Goal: Check status: Check status

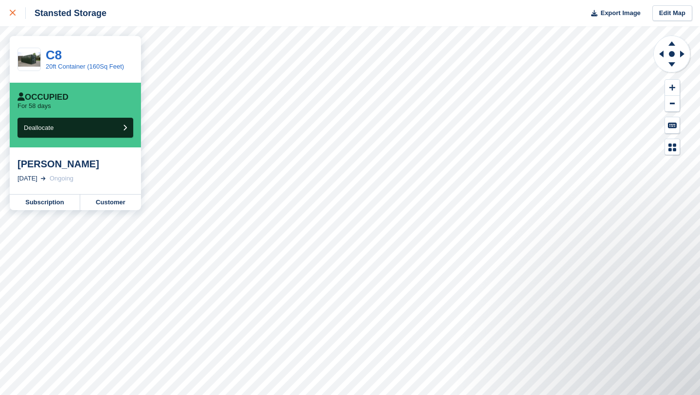
click at [11, 15] on icon at bounding box center [13, 13] width 6 height 6
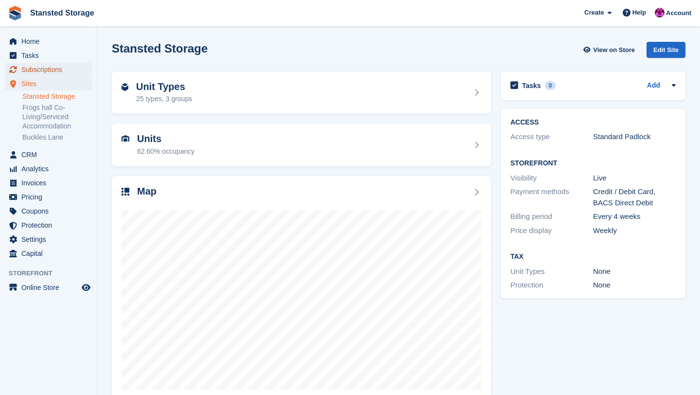
click at [63, 71] on span "Subscriptions" at bounding box center [50, 70] width 58 height 14
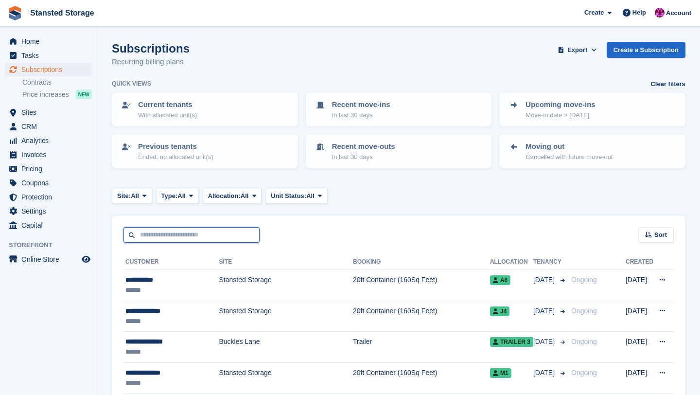
click at [171, 232] on input "text" at bounding box center [192, 235] width 136 height 16
type input "*"
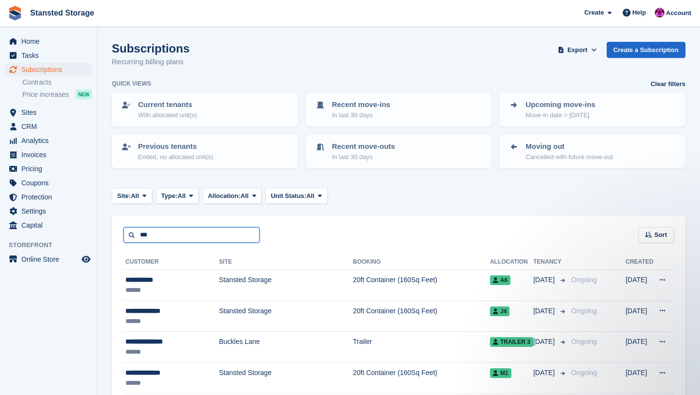
type input "***"
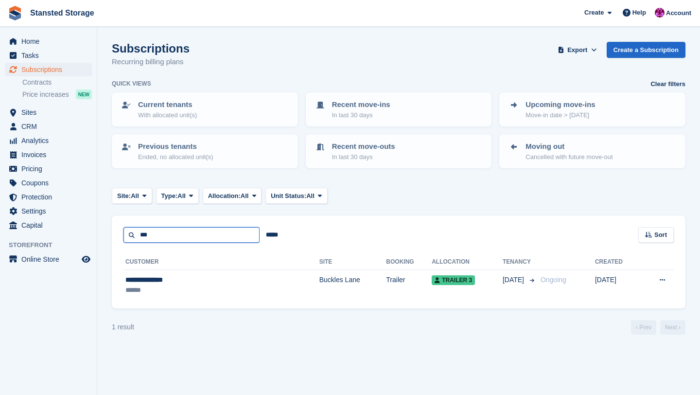
click at [161, 235] on input "***" at bounding box center [192, 235] width 136 height 16
type input "*"
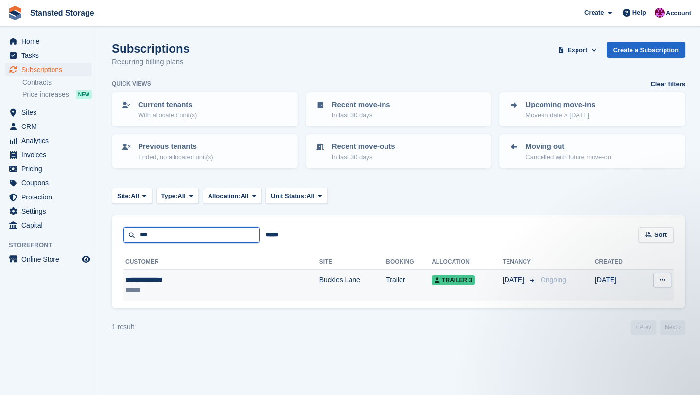
type input "**********"
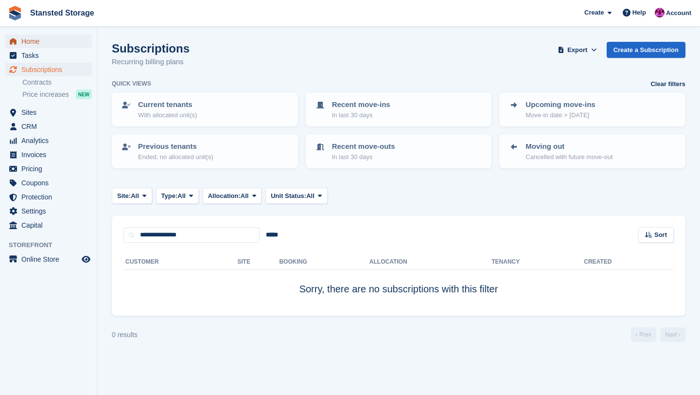
click at [39, 45] on span "Home" at bounding box center [50, 42] width 58 height 14
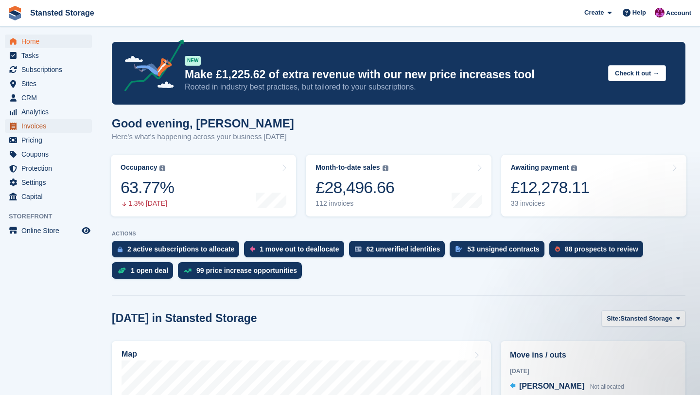
click at [53, 123] on span "Invoices" at bounding box center [50, 126] width 58 height 14
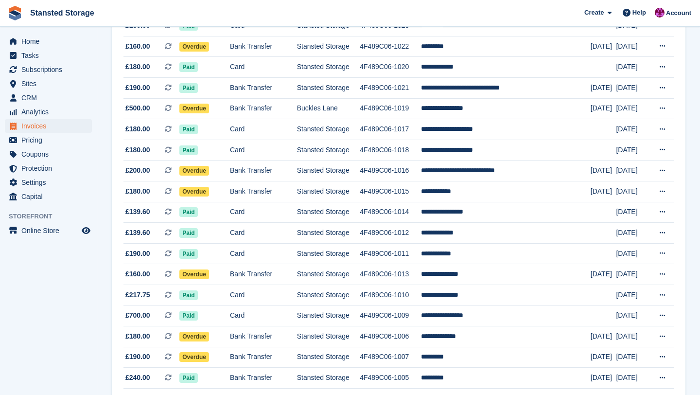
scroll to position [852, 0]
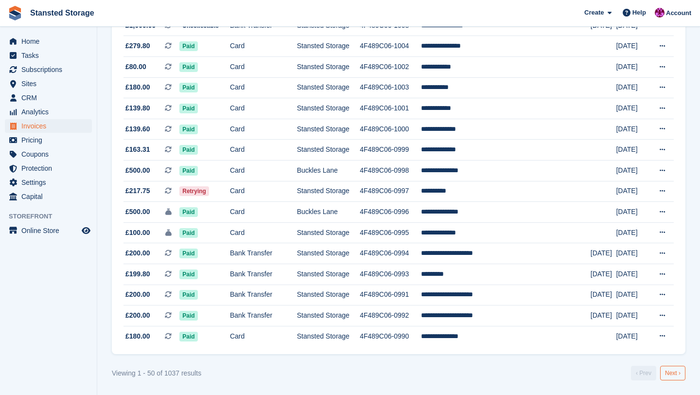
click at [667, 370] on link "Next ›" at bounding box center [672, 373] width 25 height 15
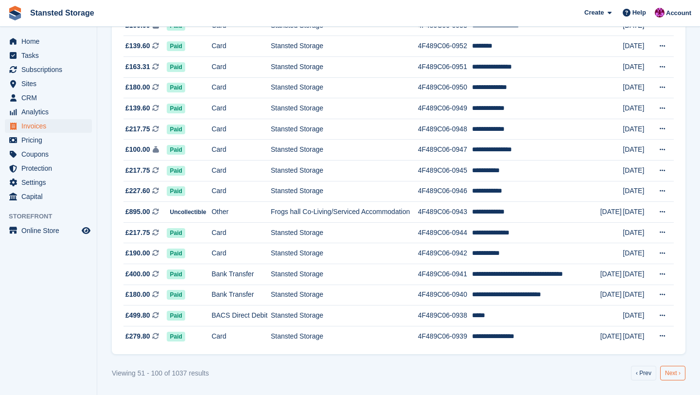
click at [676, 373] on link "Next ›" at bounding box center [672, 373] width 25 height 15
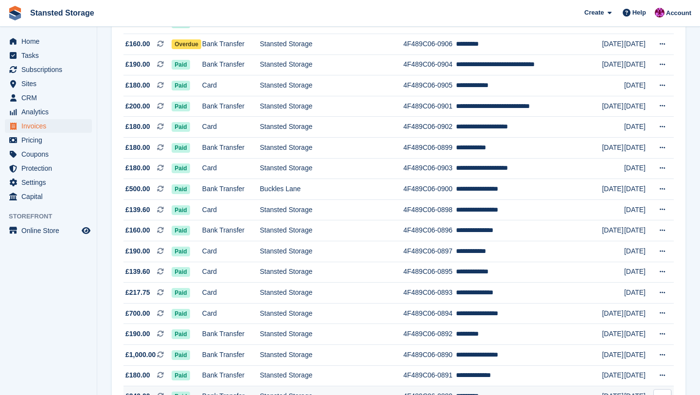
scroll to position [852, 0]
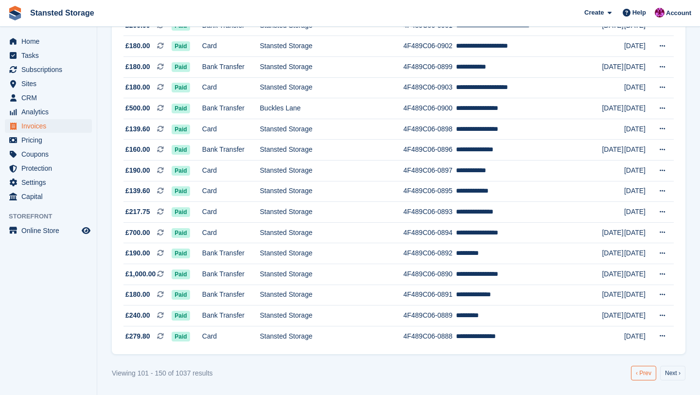
click at [638, 373] on link "‹ Prev" at bounding box center [643, 373] width 25 height 15
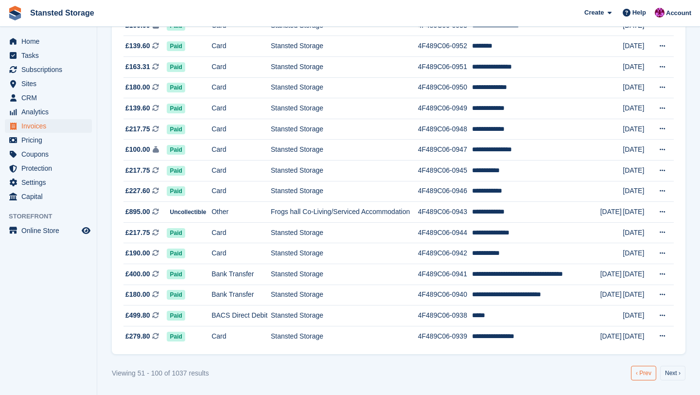
click at [638, 374] on link "‹ Prev" at bounding box center [643, 373] width 25 height 15
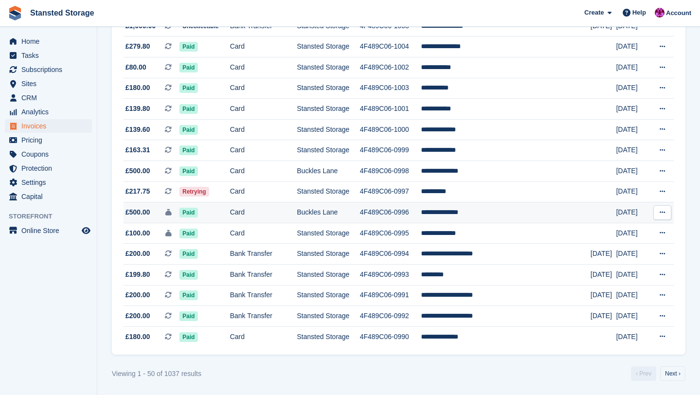
scroll to position [852, 0]
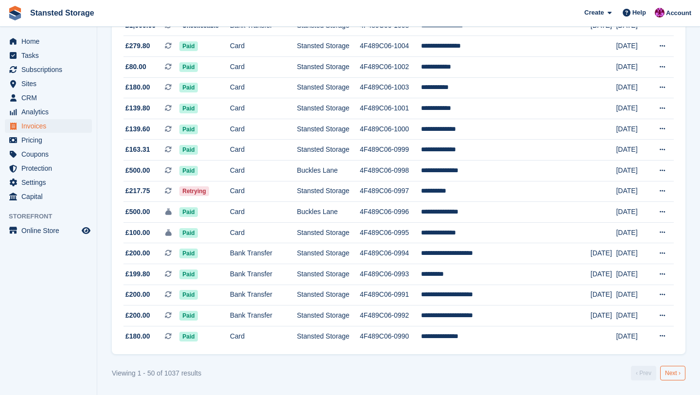
click at [674, 372] on link "Next ›" at bounding box center [672, 373] width 25 height 15
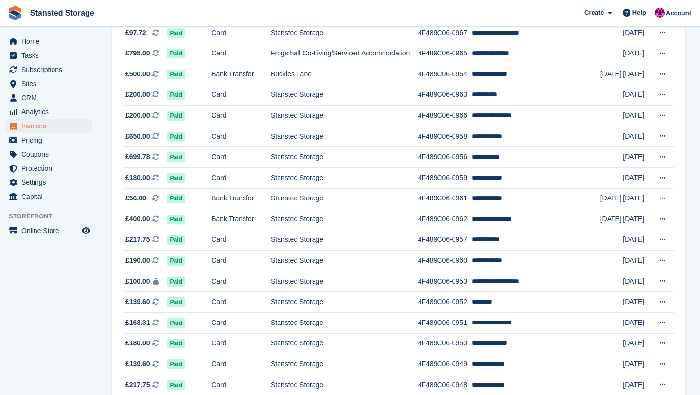
scroll to position [852, 0]
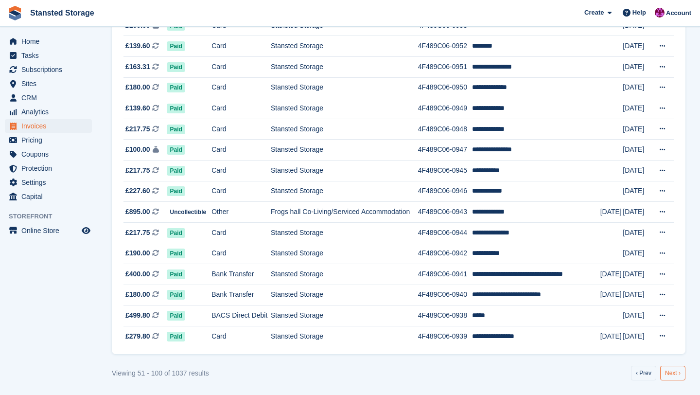
click at [679, 372] on link "Next ›" at bounding box center [672, 373] width 25 height 15
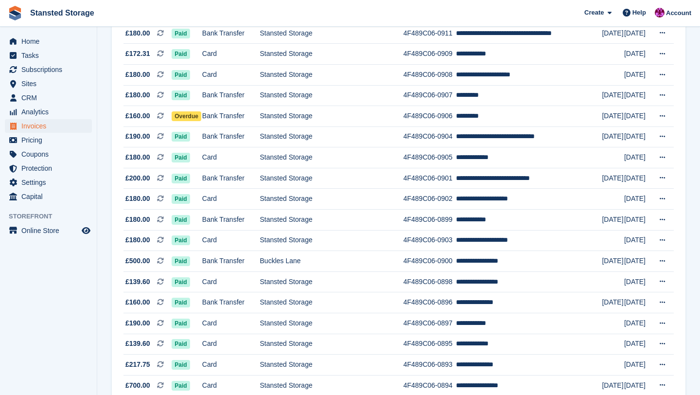
scroll to position [852, 0]
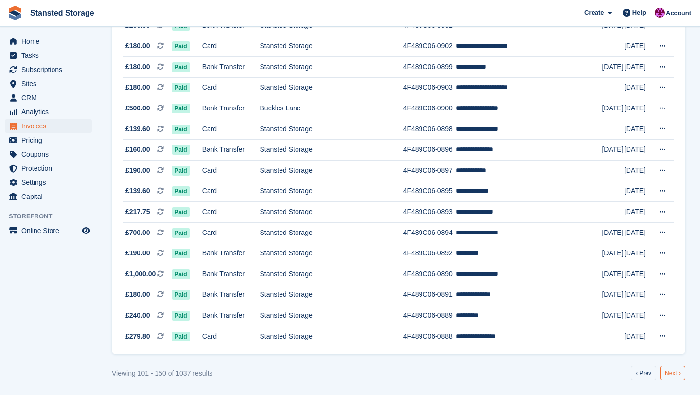
click at [670, 373] on link "Next ›" at bounding box center [672, 373] width 25 height 15
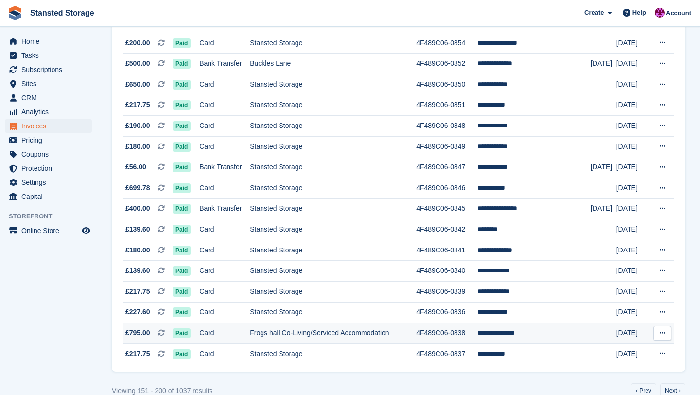
scroll to position [852, 0]
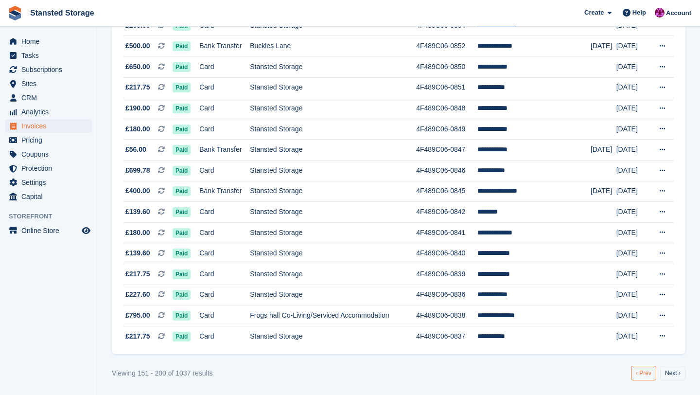
click at [638, 373] on link "‹ Prev" at bounding box center [643, 373] width 25 height 15
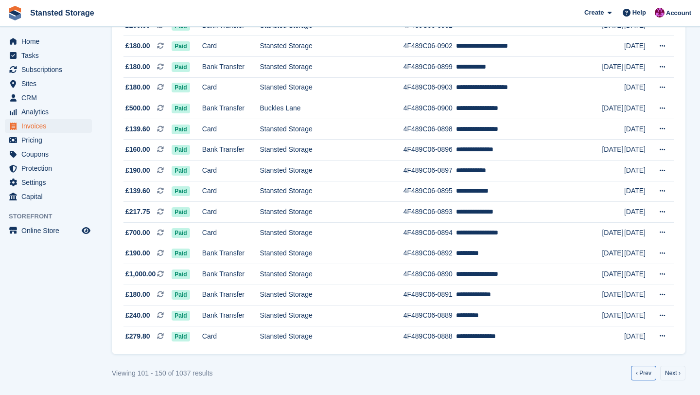
click at [638, 373] on link "‹ Prev" at bounding box center [643, 373] width 25 height 15
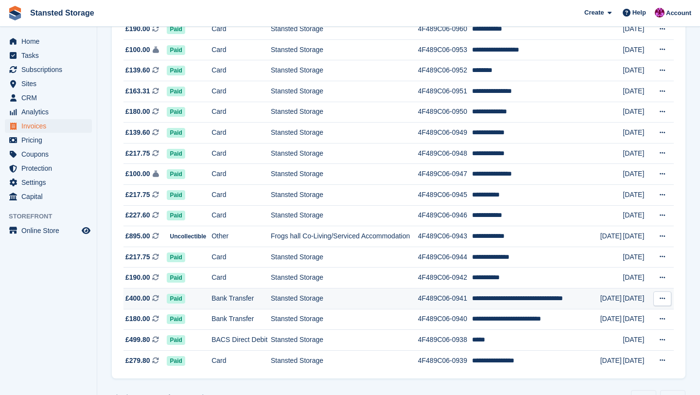
scroll to position [852, 0]
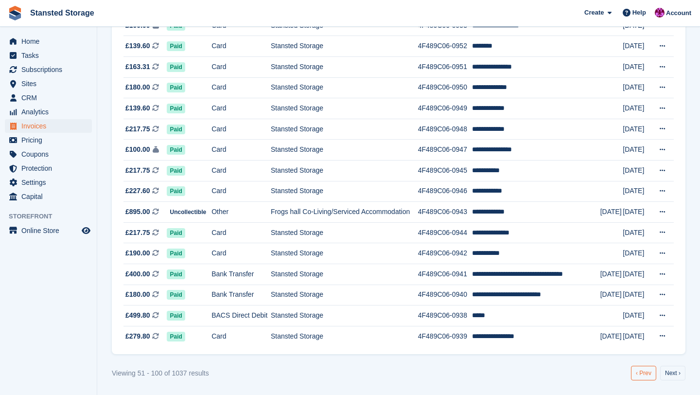
click at [644, 373] on link "‹ Prev" at bounding box center [643, 373] width 25 height 15
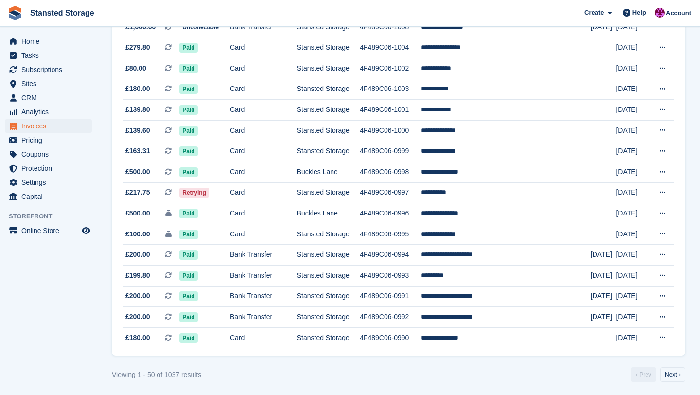
scroll to position [852, 0]
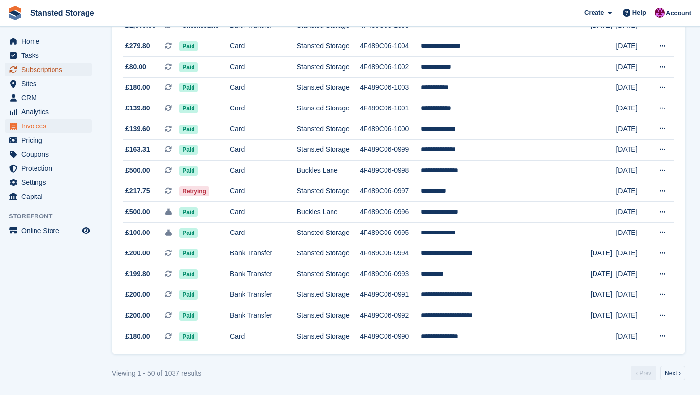
click at [77, 71] on span "Subscriptions" at bounding box center [50, 70] width 58 height 14
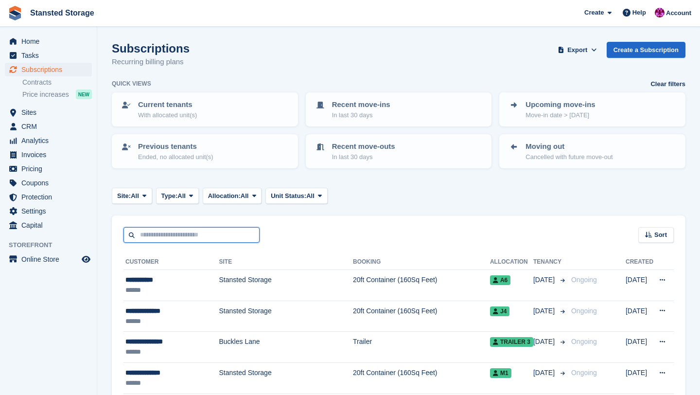
click at [205, 237] on input "text" at bounding box center [192, 235] width 136 height 16
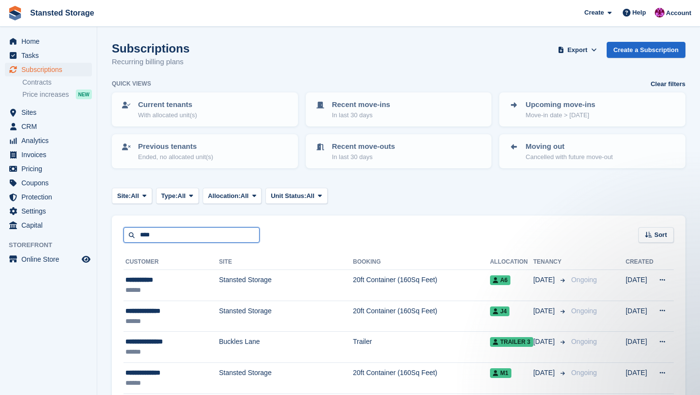
type input "****"
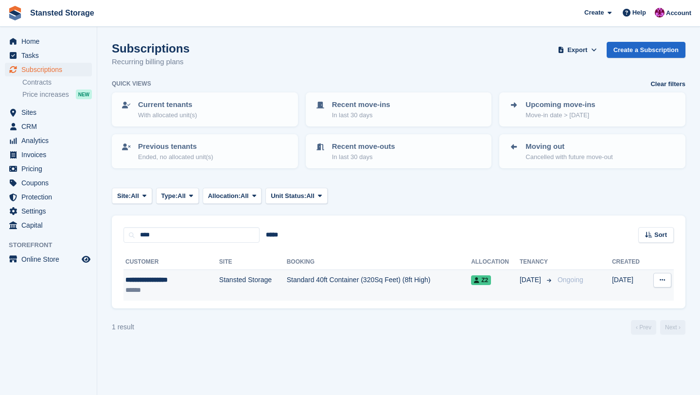
click at [267, 289] on td "Stansted Storage" at bounding box center [253, 285] width 68 height 31
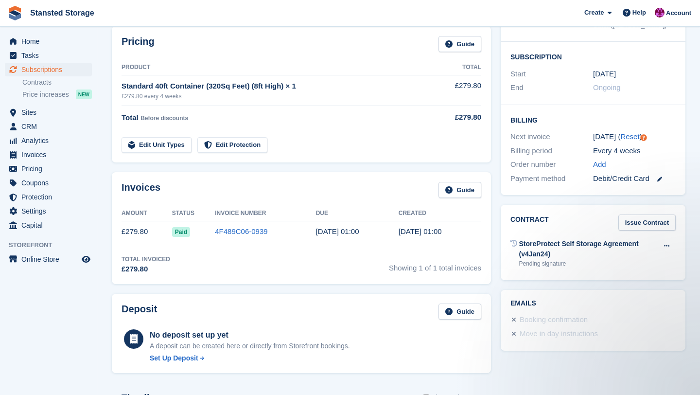
scroll to position [155, 0]
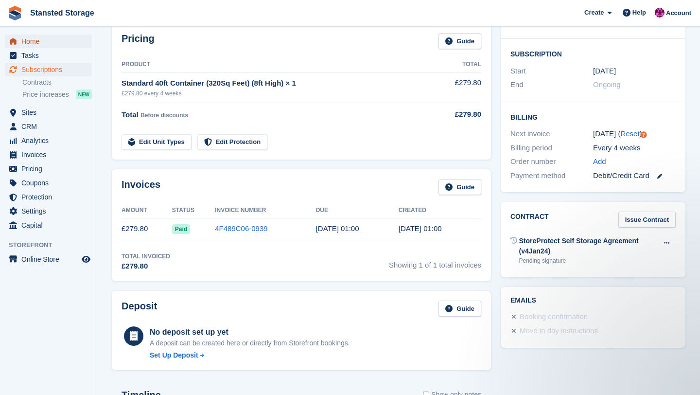
click at [82, 46] on link "Home" at bounding box center [48, 42] width 87 height 14
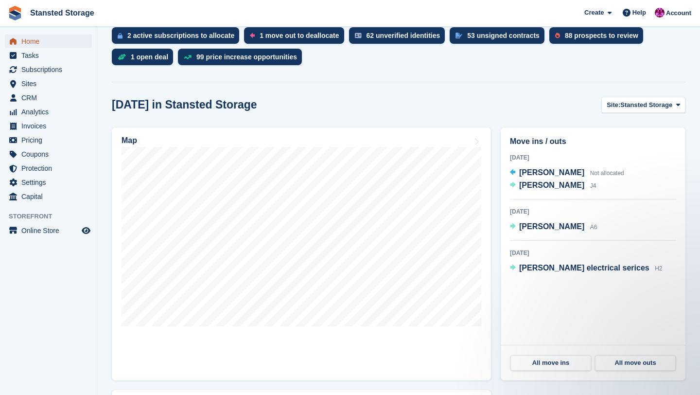
click at [39, 42] on span "Home" at bounding box center [50, 42] width 58 height 14
